Goal: Check status

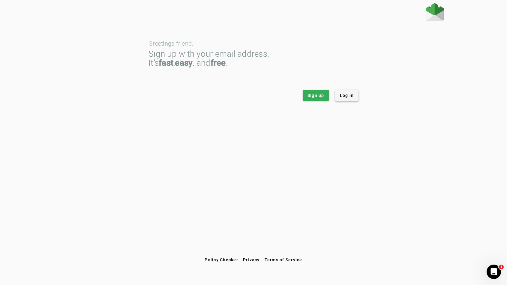
click at [347, 91] on span at bounding box center [347, 95] width 24 height 14
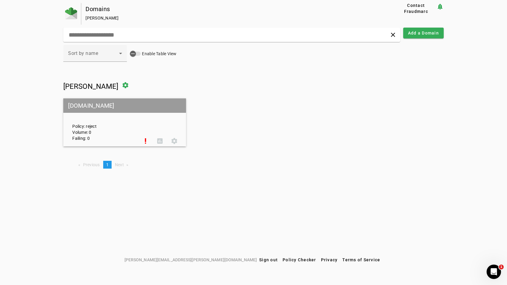
click at [132, 116] on div "Policy: reject Volume: 0 Failing: 0" at bounding box center [103, 122] width 70 height 37
click at [144, 138] on span at bounding box center [145, 141] width 14 height 14
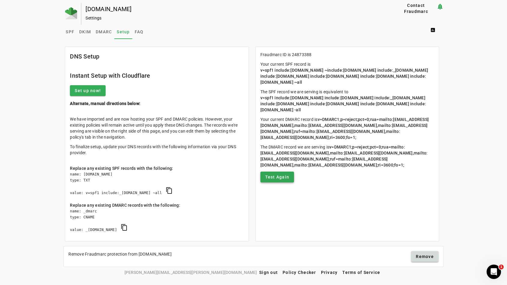
click at [268, 180] on span "Test Again" at bounding box center [277, 177] width 24 height 6
click at [103, 88] on span at bounding box center [88, 90] width 36 height 14
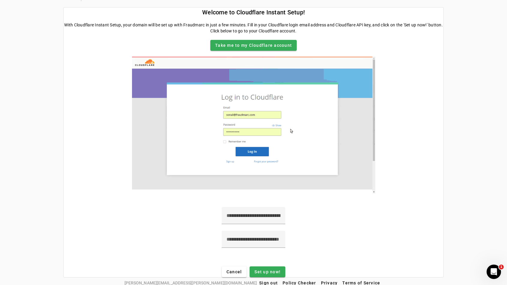
scroll to position [28, 0]
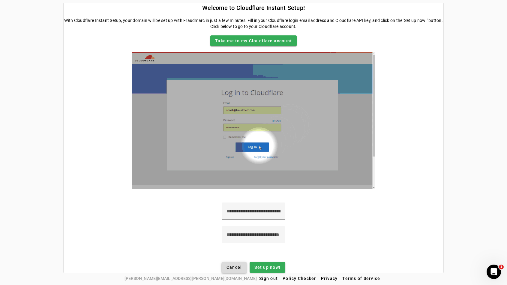
click at [241, 266] on span "Cancel" at bounding box center [234, 267] width 16 height 6
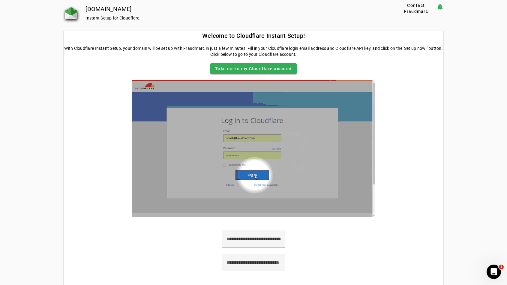
click at [75, 14] on img at bounding box center [71, 13] width 12 height 12
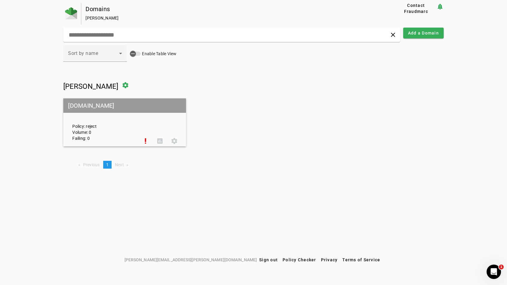
click at [88, 111] on mat-grid-tile-header "creativefabrica.com" at bounding box center [124, 105] width 123 height 14
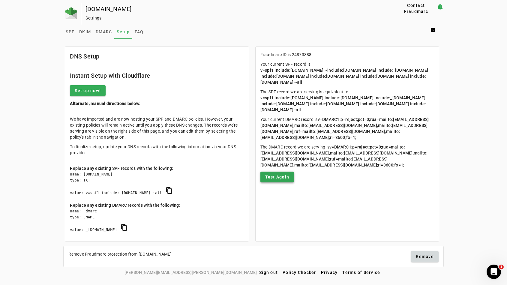
click at [277, 180] on span "Test Again" at bounding box center [277, 177] width 24 height 6
click at [108, 34] on span "DMARC" at bounding box center [104, 32] width 16 height 14
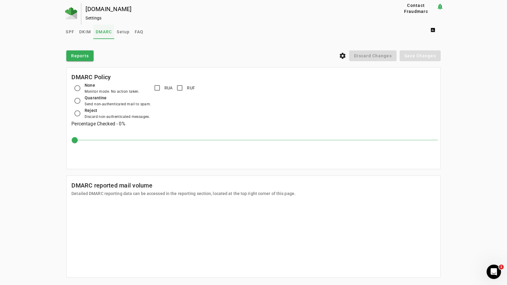
scroll to position [10, 0]
